Goal: Check status: Check status

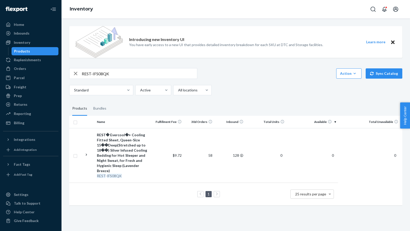
click at [19, 72] on link "Orders" at bounding box center [30, 68] width 55 height 8
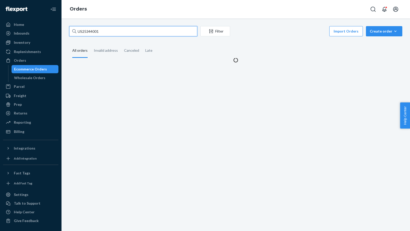
click at [106, 34] on input "US25344001" at bounding box center [133, 31] width 128 height 10
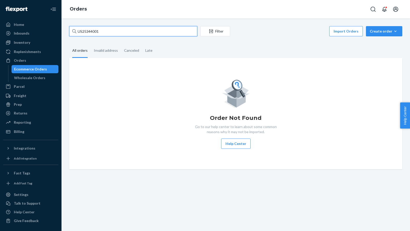
click at [106, 34] on input "US25344001" at bounding box center [133, 31] width 128 height 10
paste input "3942"
type input "US25343942"
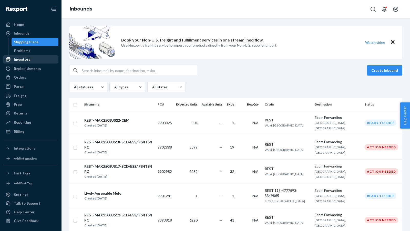
click at [26, 59] on div "Inventory" at bounding box center [22, 59] width 16 height 5
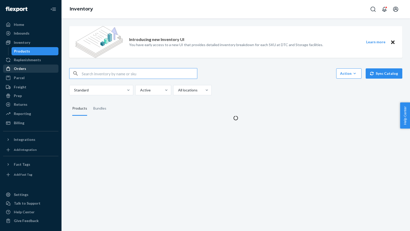
click at [30, 69] on div "Orders" at bounding box center [31, 68] width 54 height 7
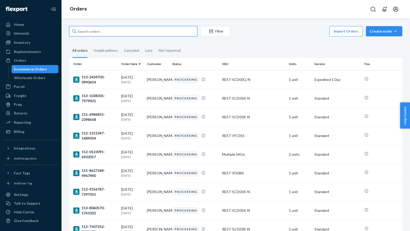
click at [92, 31] on input "text" at bounding box center [133, 31] width 128 height 10
paste input "US25343942"
type input "US25343942"
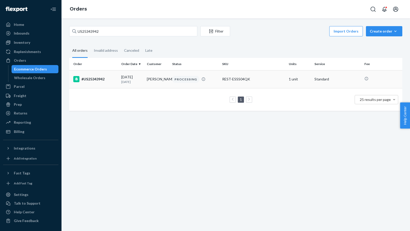
click at [98, 79] on div "#US25343942" at bounding box center [95, 79] width 44 height 6
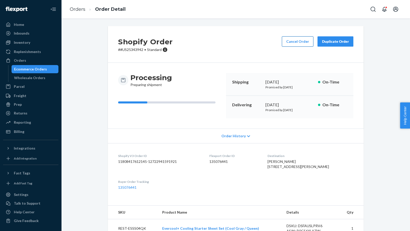
click at [289, 44] on button "Cancel Order" at bounding box center [297, 41] width 31 height 10
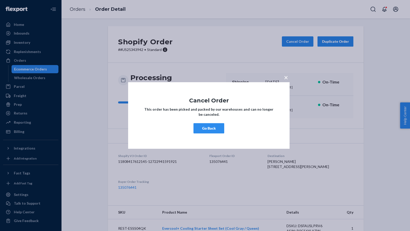
click at [210, 128] on button "Go Back" at bounding box center [208, 128] width 31 height 10
